Goal: Navigation & Orientation: Find specific page/section

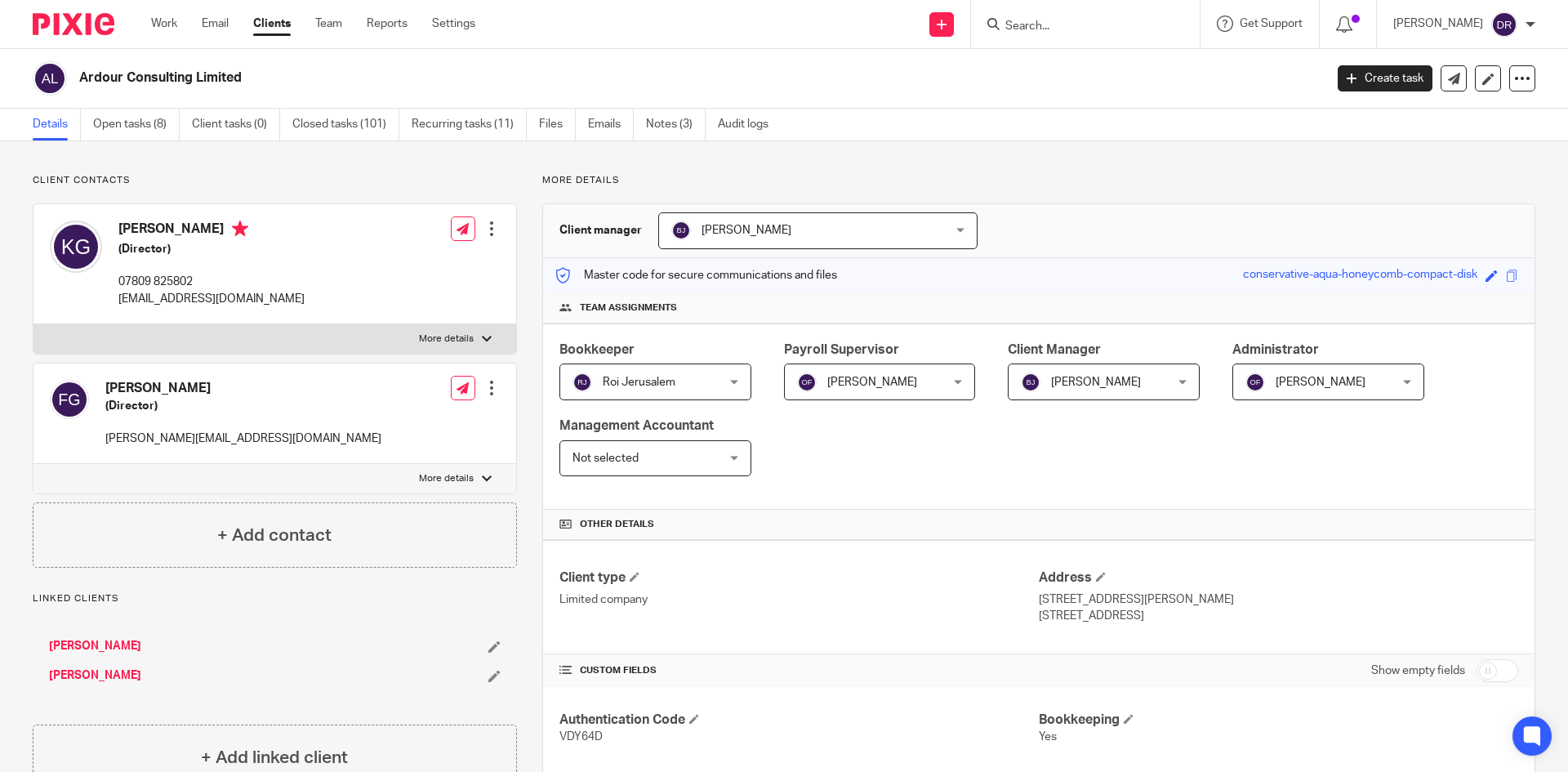
click at [1085, 29] on input "Search" at bounding box center [1077, 27] width 147 height 15
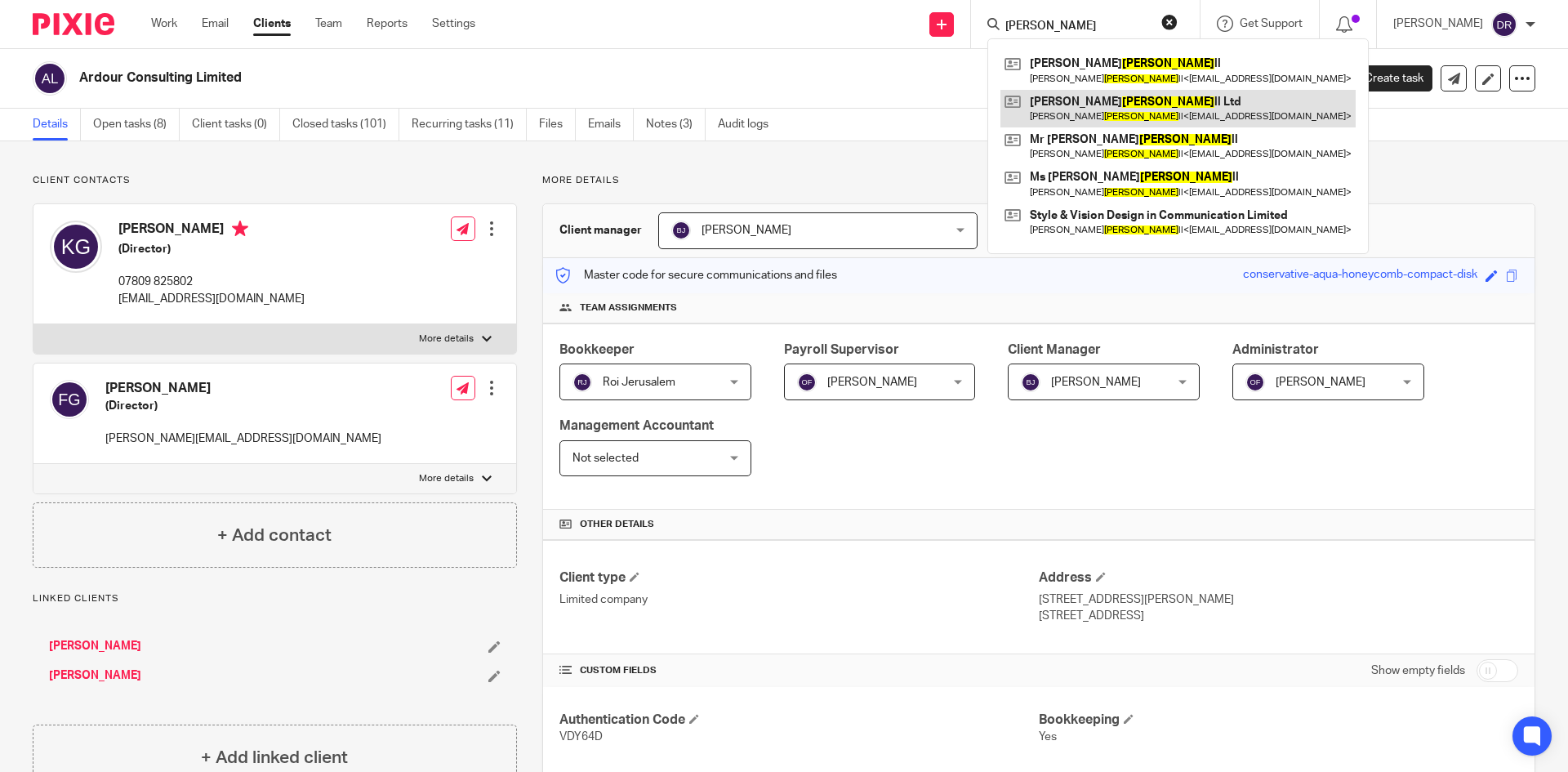
type input "benda"
click at [1110, 97] on link at bounding box center [1177, 109] width 356 height 38
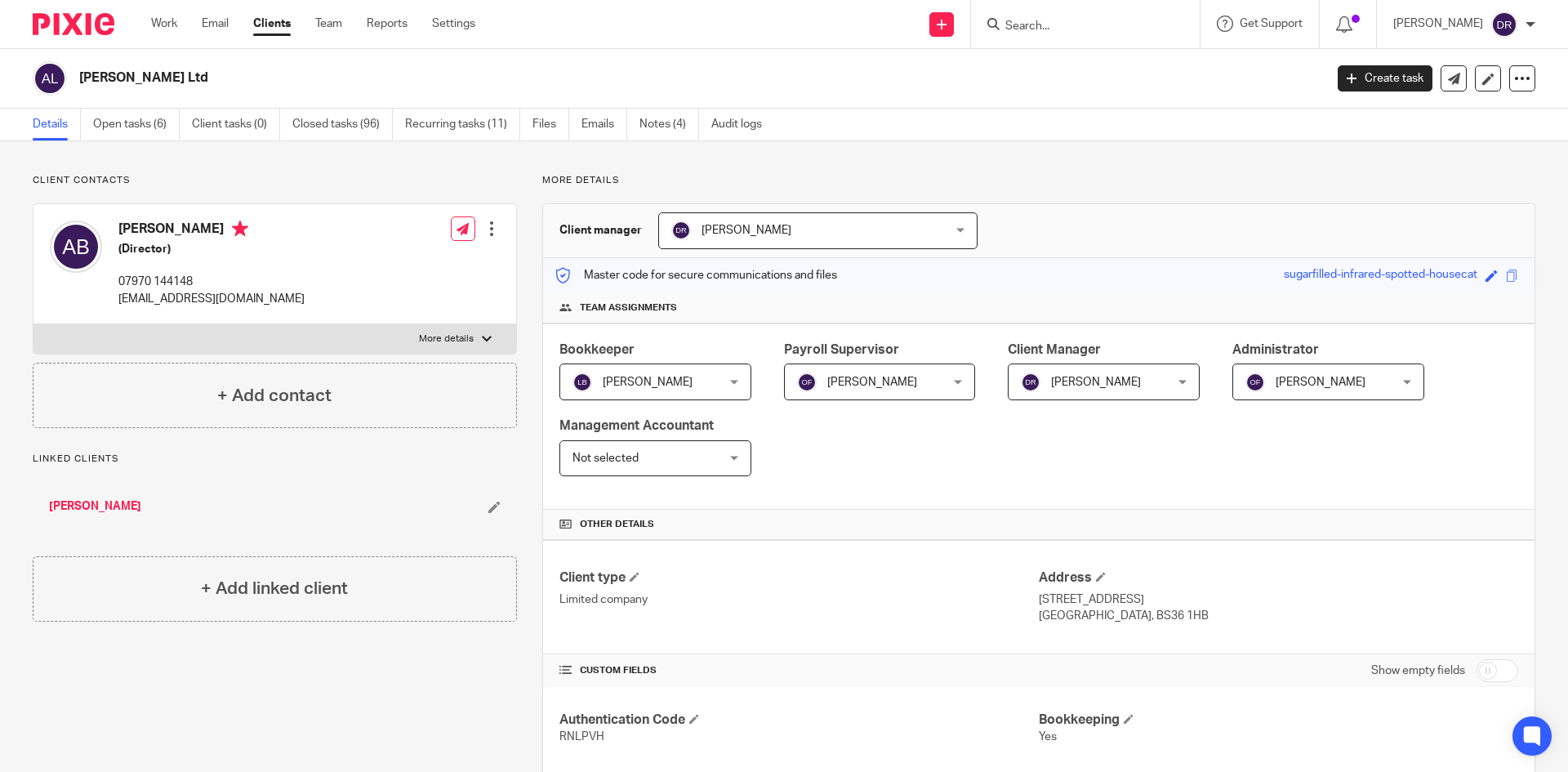
click at [1057, 23] on input "Search" at bounding box center [1077, 27] width 147 height 15
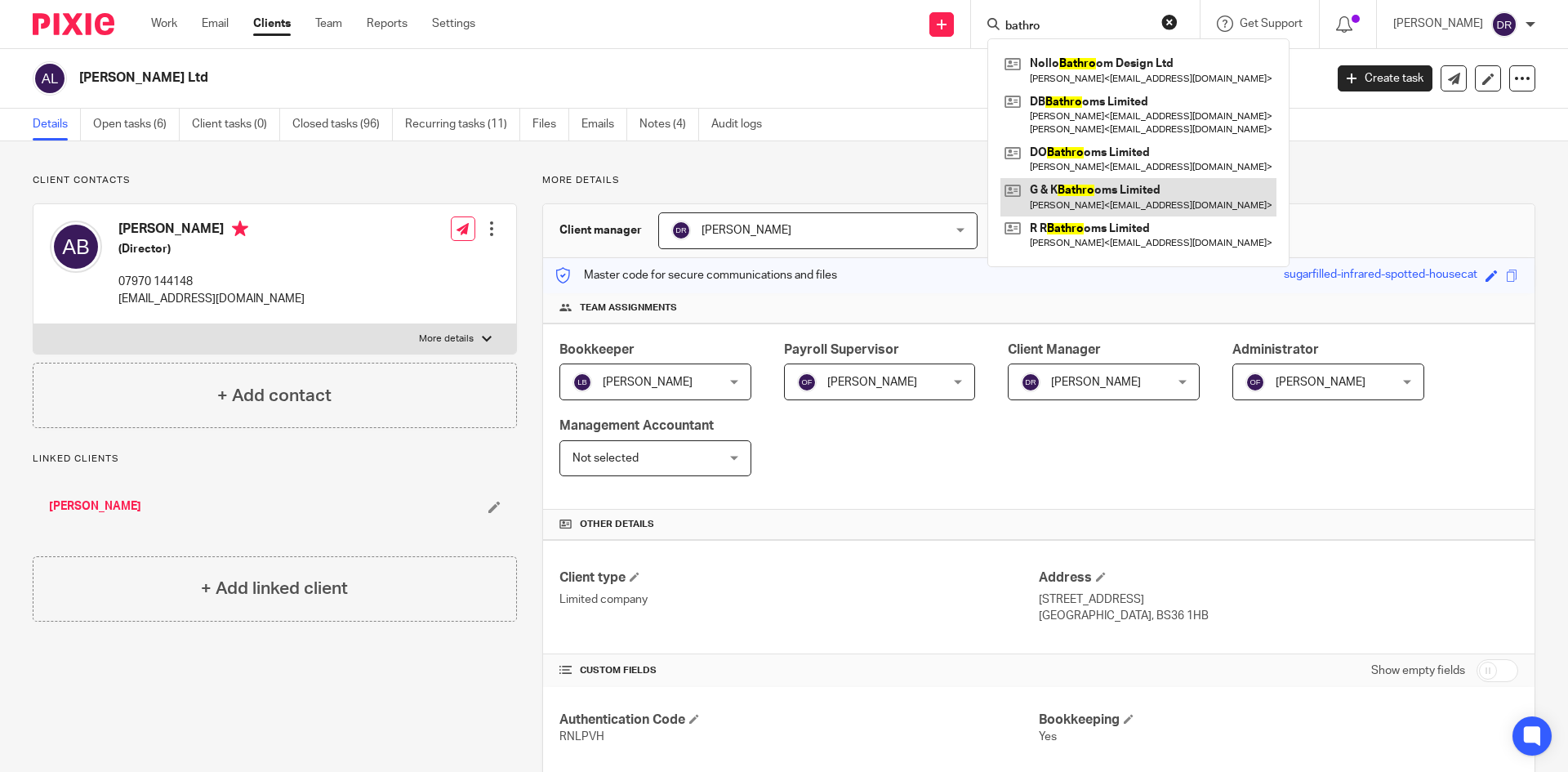
type input "bathro"
click at [1134, 188] on link at bounding box center [1138, 197] width 276 height 38
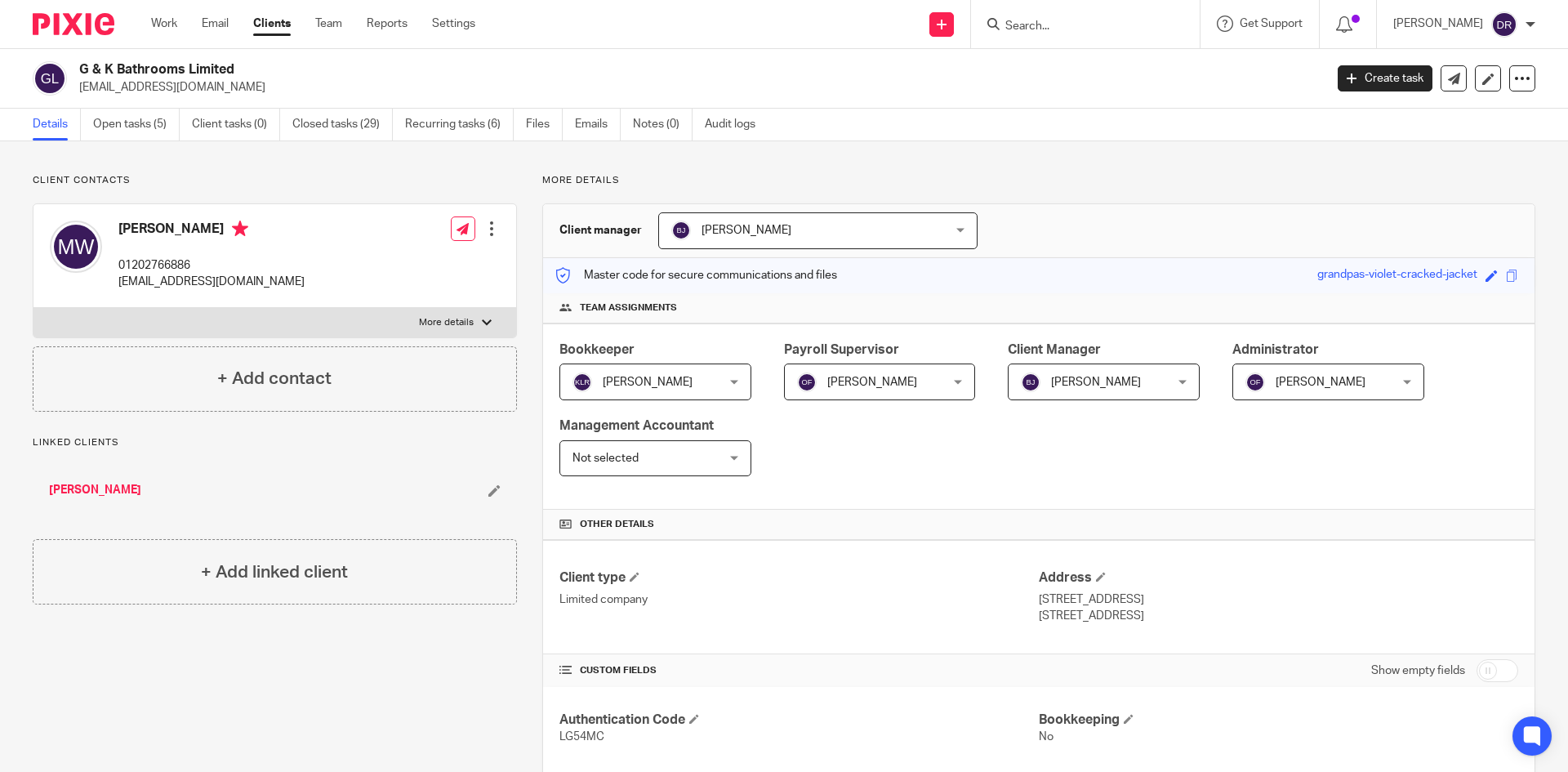
click at [1053, 14] on form at bounding box center [1090, 24] width 174 height 20
click at [1043, 26] on input "Search" at bounding box center [1077, 27] width 147 height 15
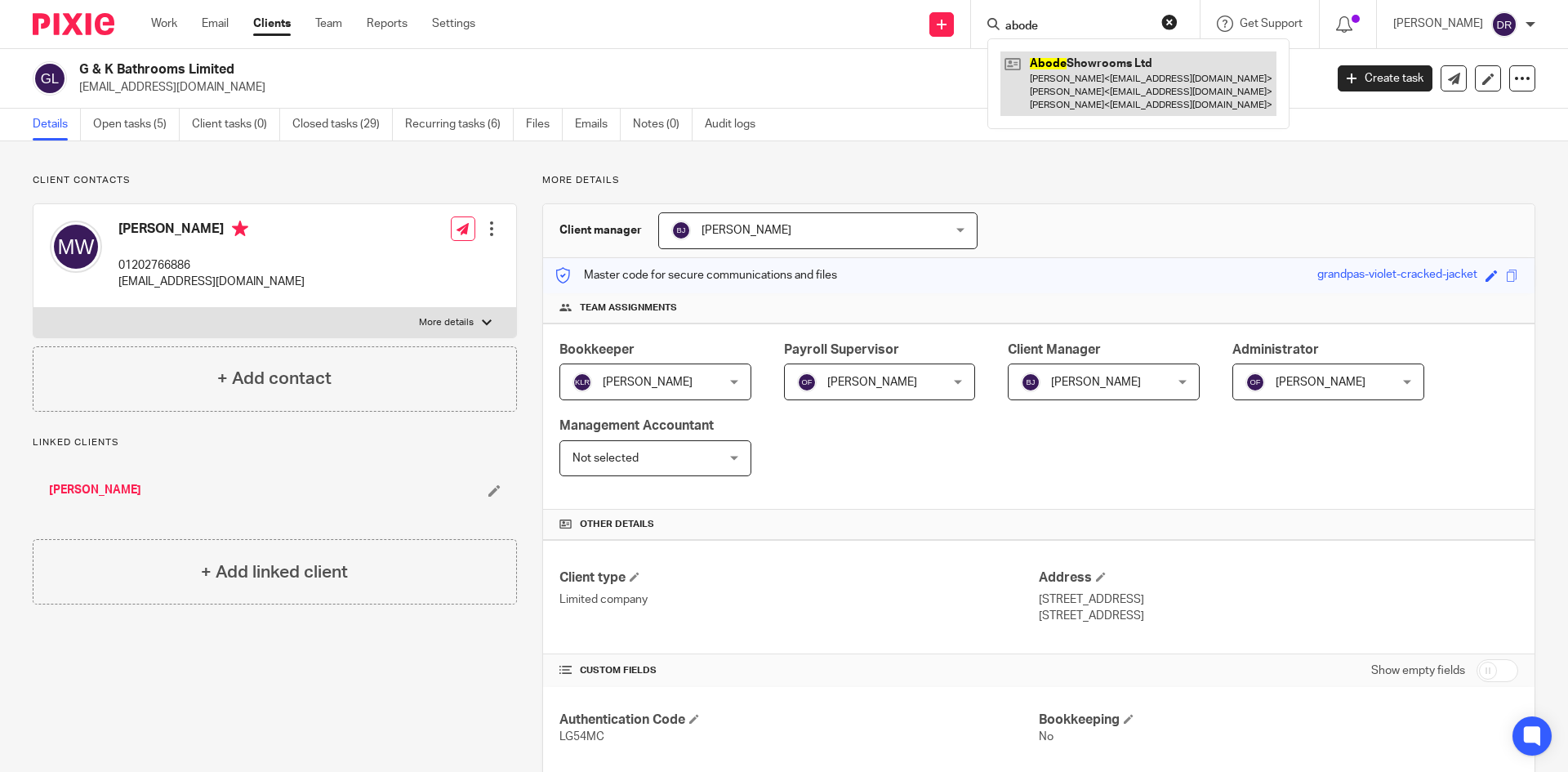
type input "abode"
click at [1127, 60] on link at bounding box center [1138, 84] width 276 height 65
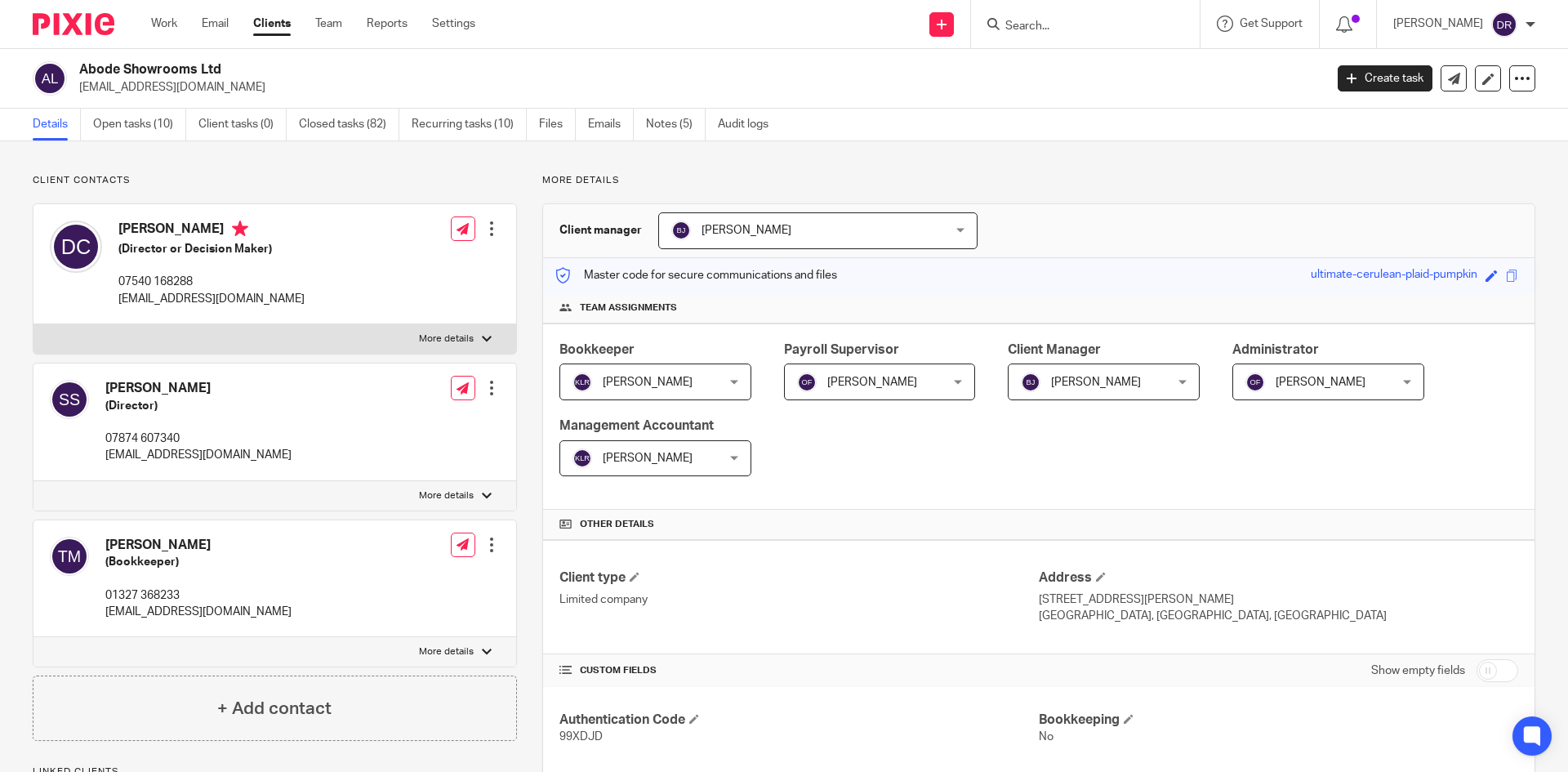
click at [1050, 20] on form at bounding box center [1090, 24] width 174 height 20
click at [1048, 34] on form at bounding box center [1090, 24] width 174 height 20
click at [1047, 21] on input "Search" at bounding box center [1077, 27] width 147 height 15
click at [1062, 20] on input "Search" at bounding box center [1077, 27] width 147 height 15
type input "kme"
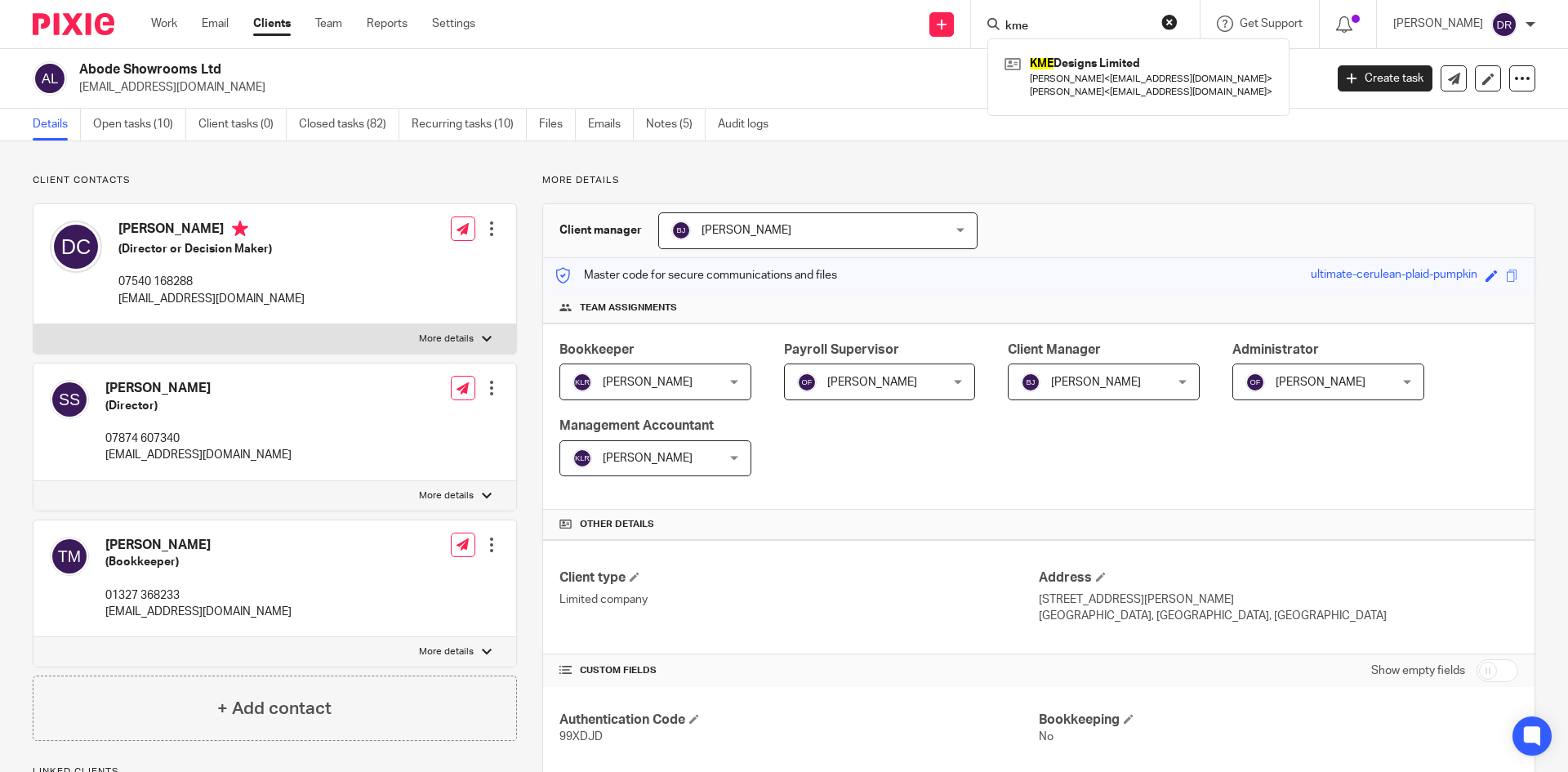
click button "submit" at bounding box center [0, 0] width 0 height 0
click at [1103, 69] on link at bounding box center [1138, 77] width 276 height 51
